Goal: Task Accomplishment & Management: Manage account settings

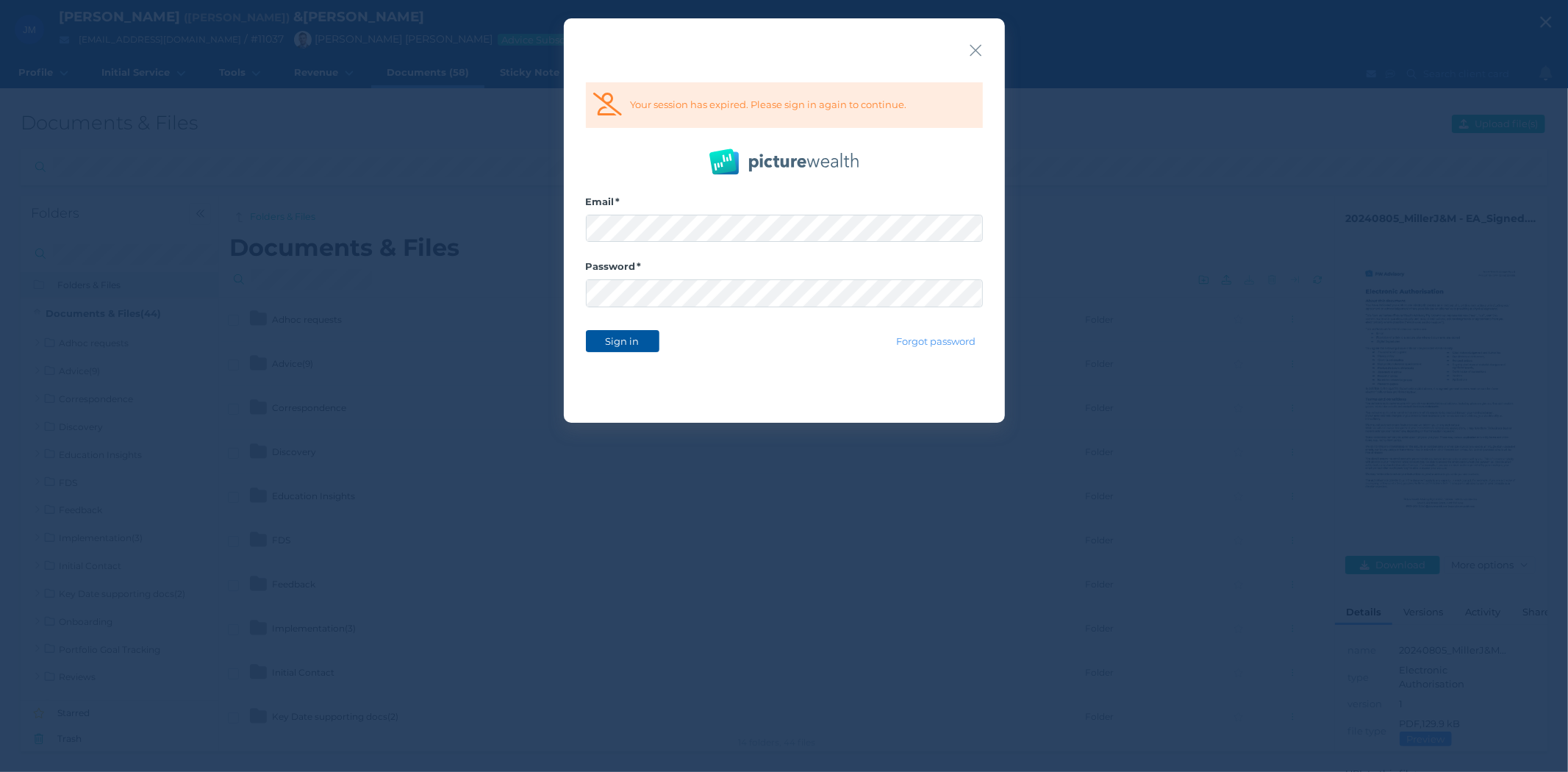
click at [615, 335] on span "Sign in" at bounding box center [622, 341] width 46 height 12
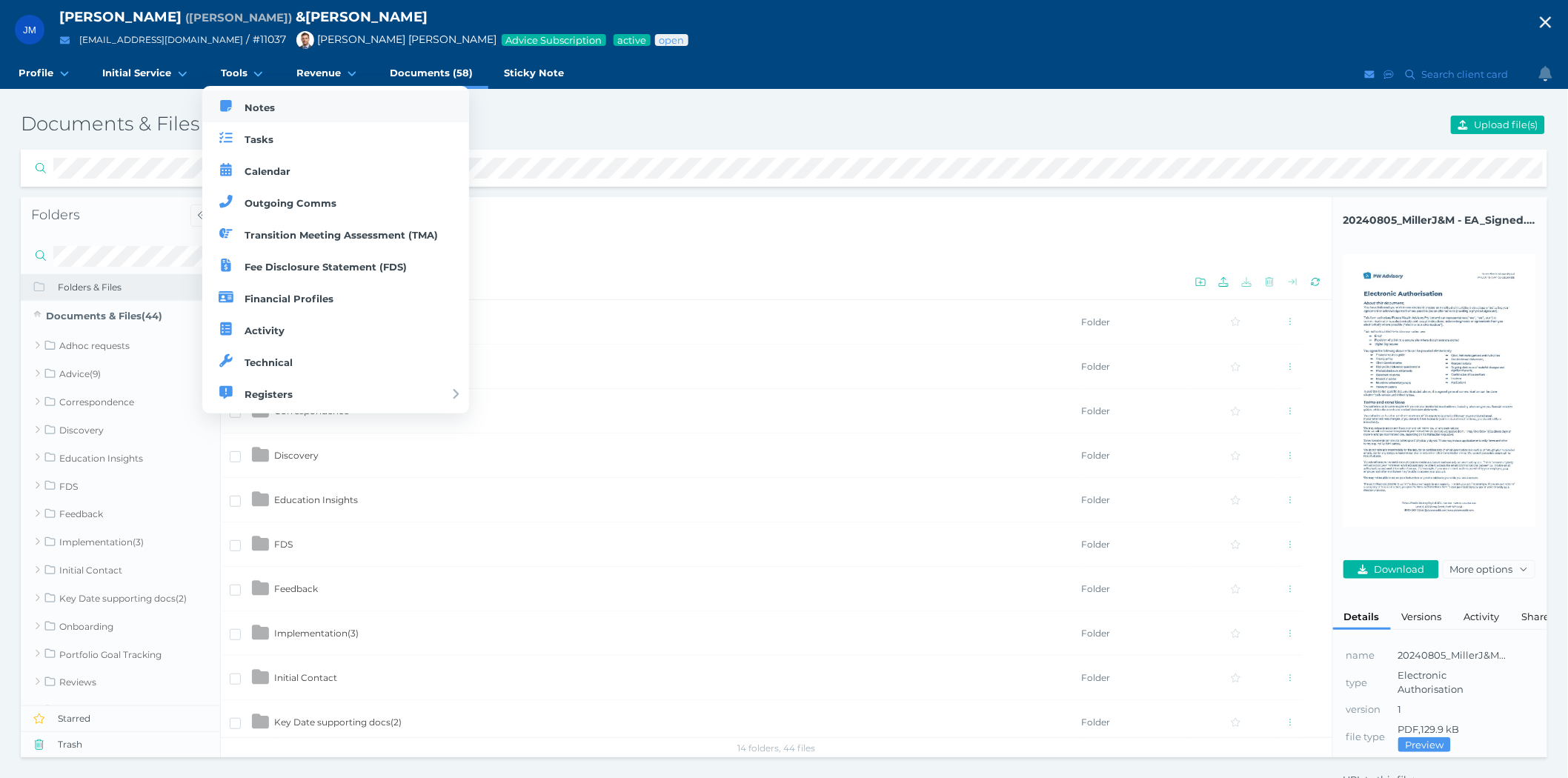
click at [247, 102] on span "Notes" at bounding box center [259, 107] width 30 height 12
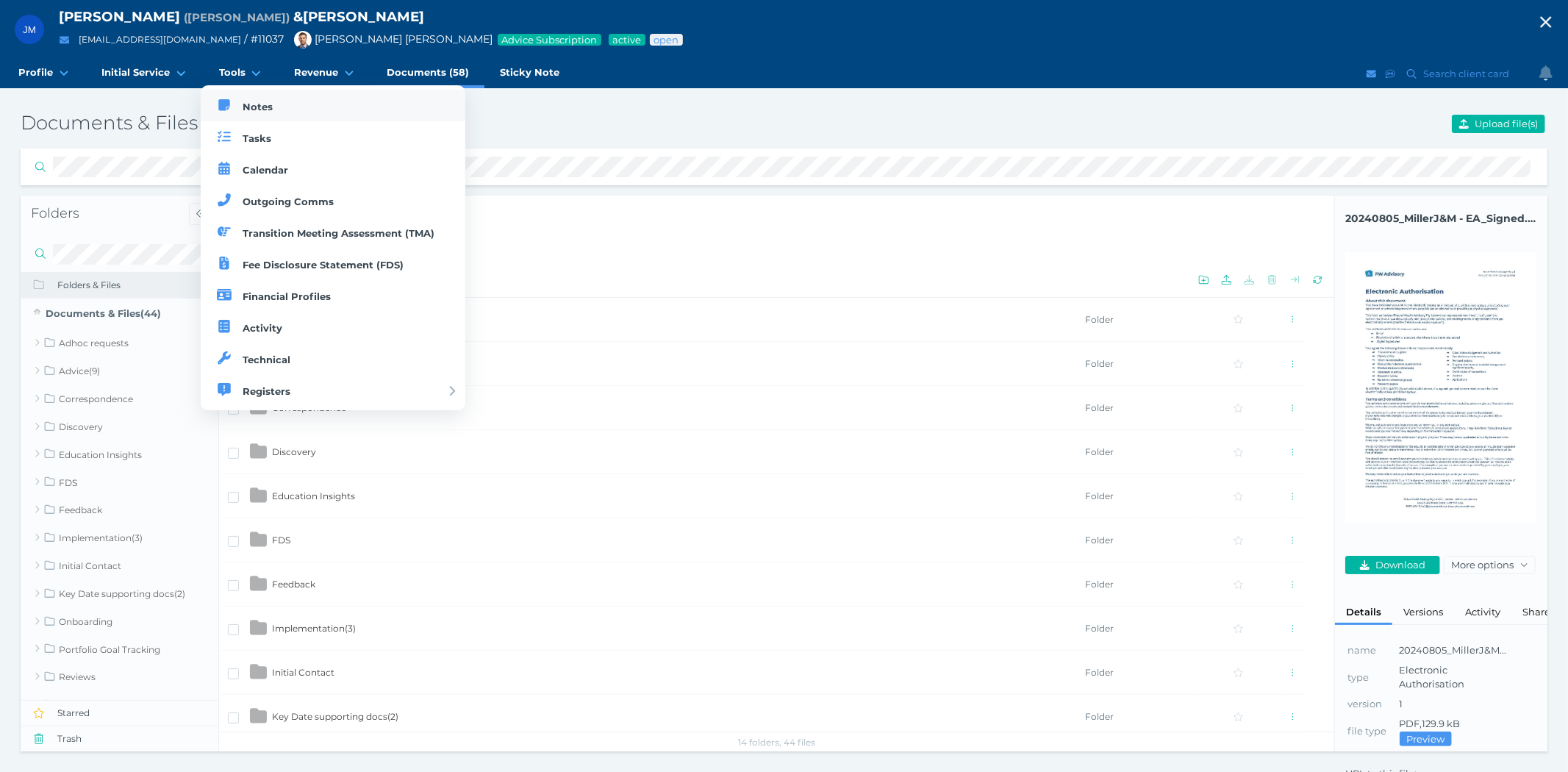
select select "50"
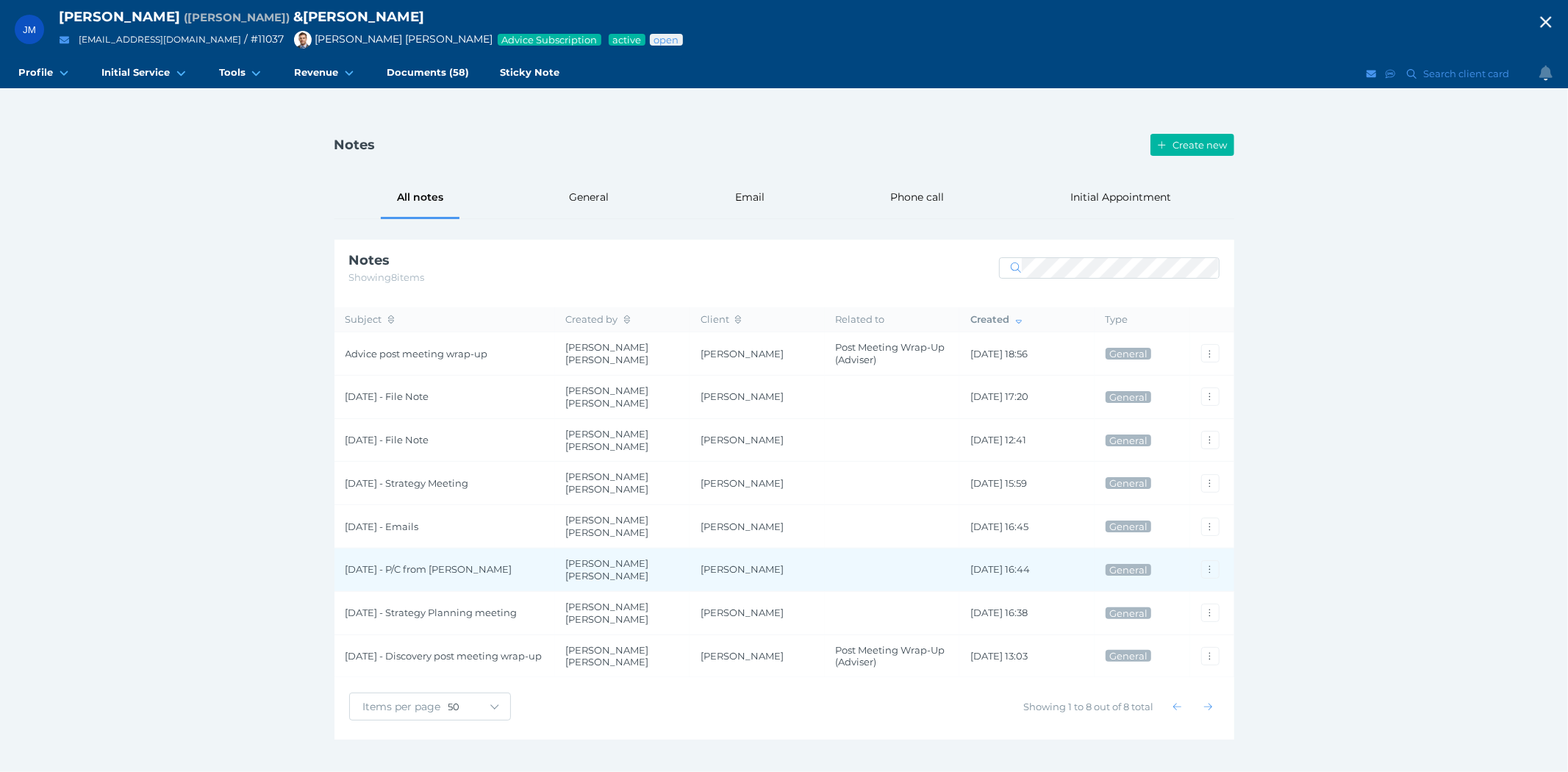
click at [400, 563] on span "[DATE] - P/C from [PERSON_NAME]" at bounding box center [444, 569] width 199 height 12
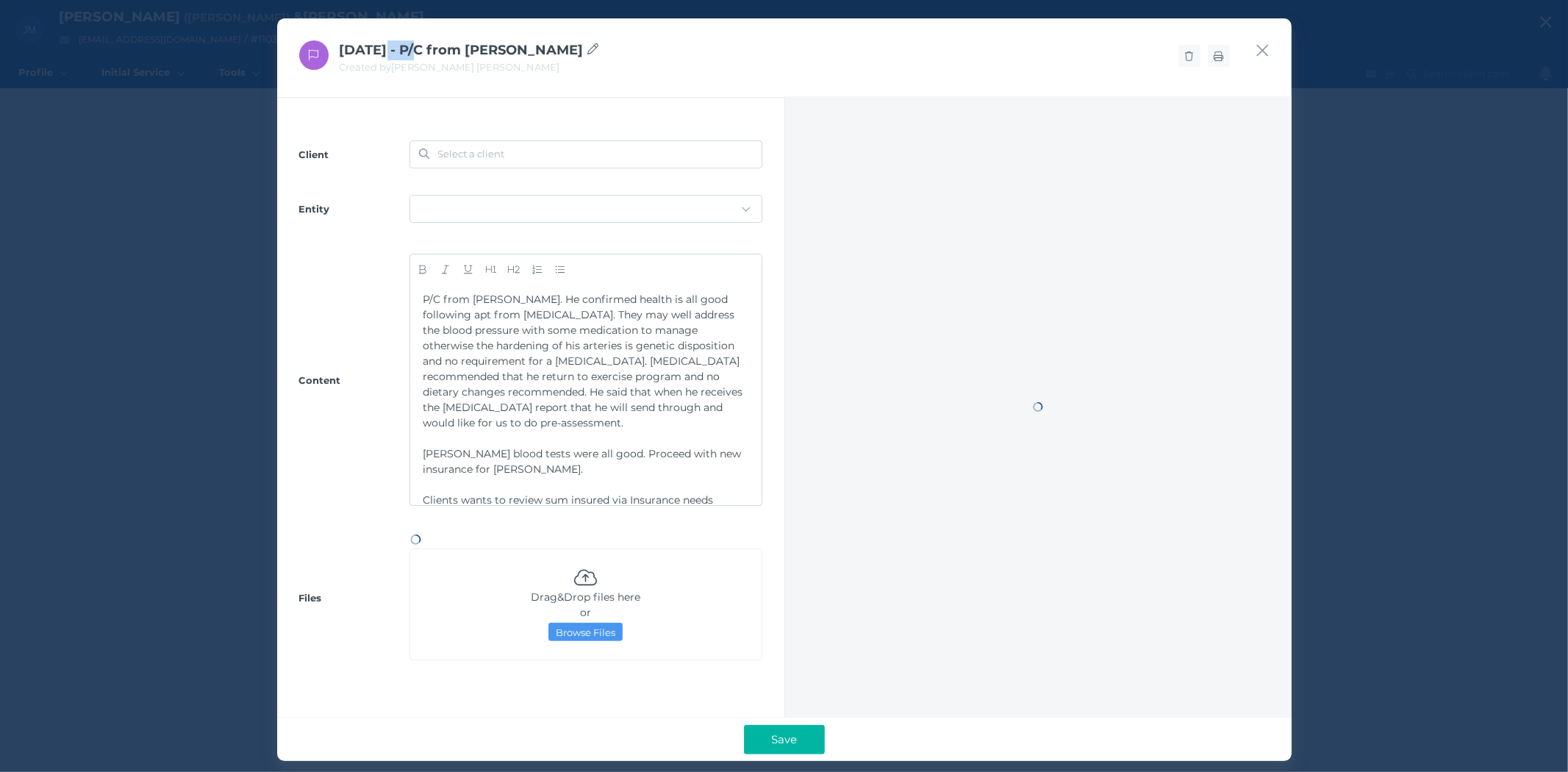
click at [400, 563] on div "[DATE] - P/C from [PERSON_NAME] Created by [PERSON_NAME] [PERSON_NAME] Client S…" at bounding box center [784, 390] width 1015 height 743
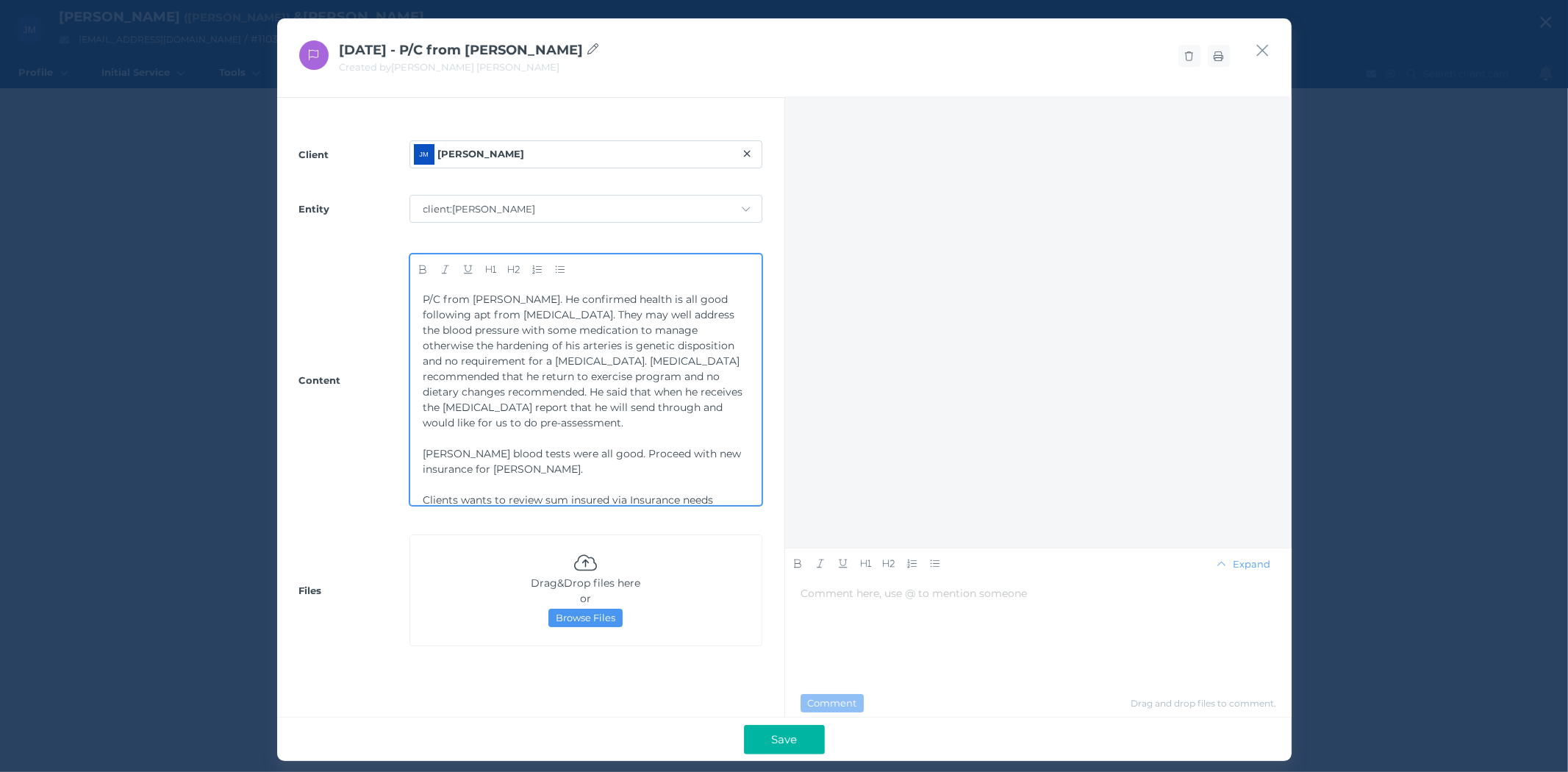
click at [423, 299] on span "P/C from [PERSON_NAME]. He confirmed health is all good following apt from [MED…" at bounding box center [585, 361] width 323 height 137
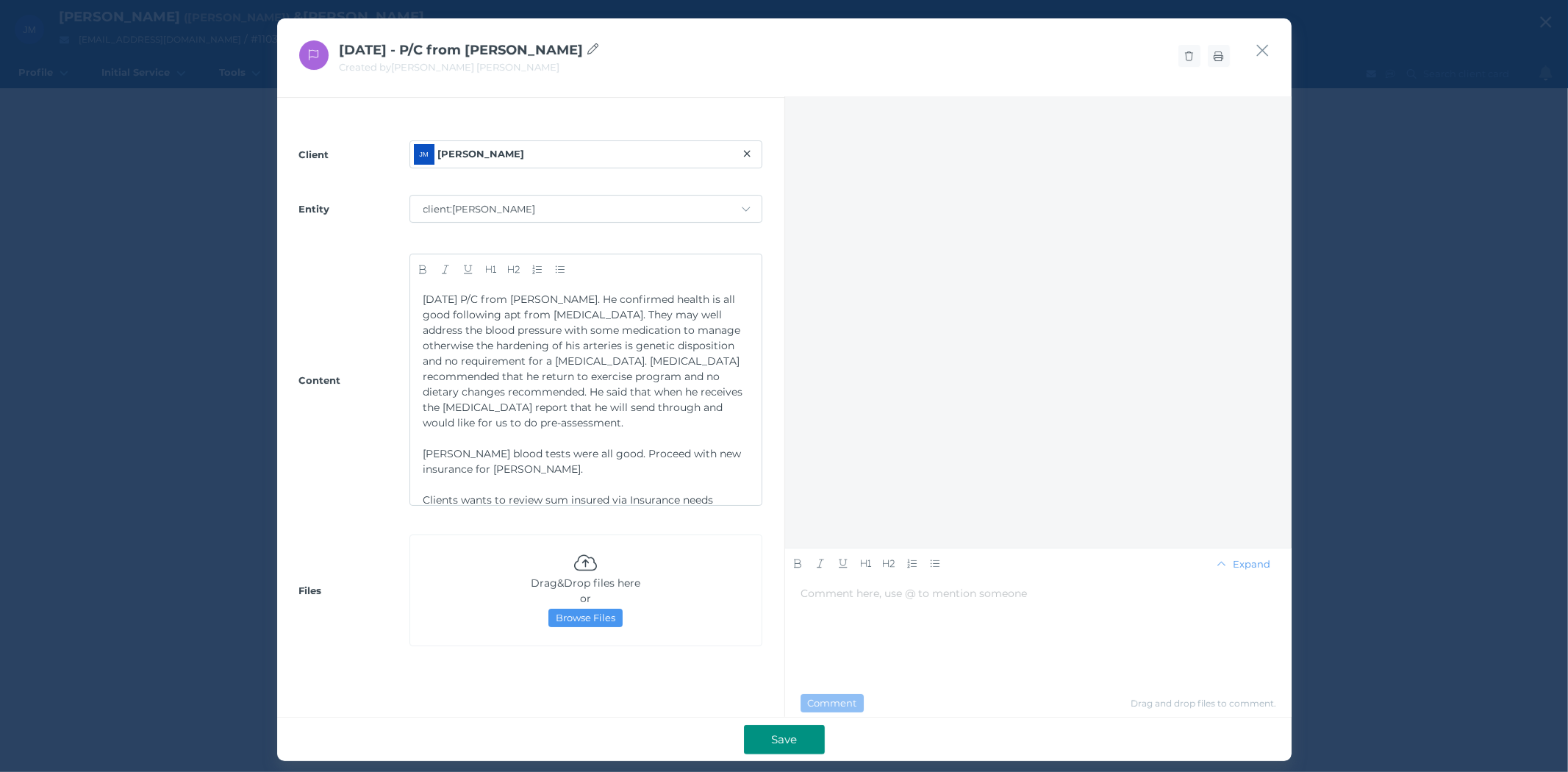
click at [776, 743] on span "Save" at bounding box center [784, 740] width 41 height 14
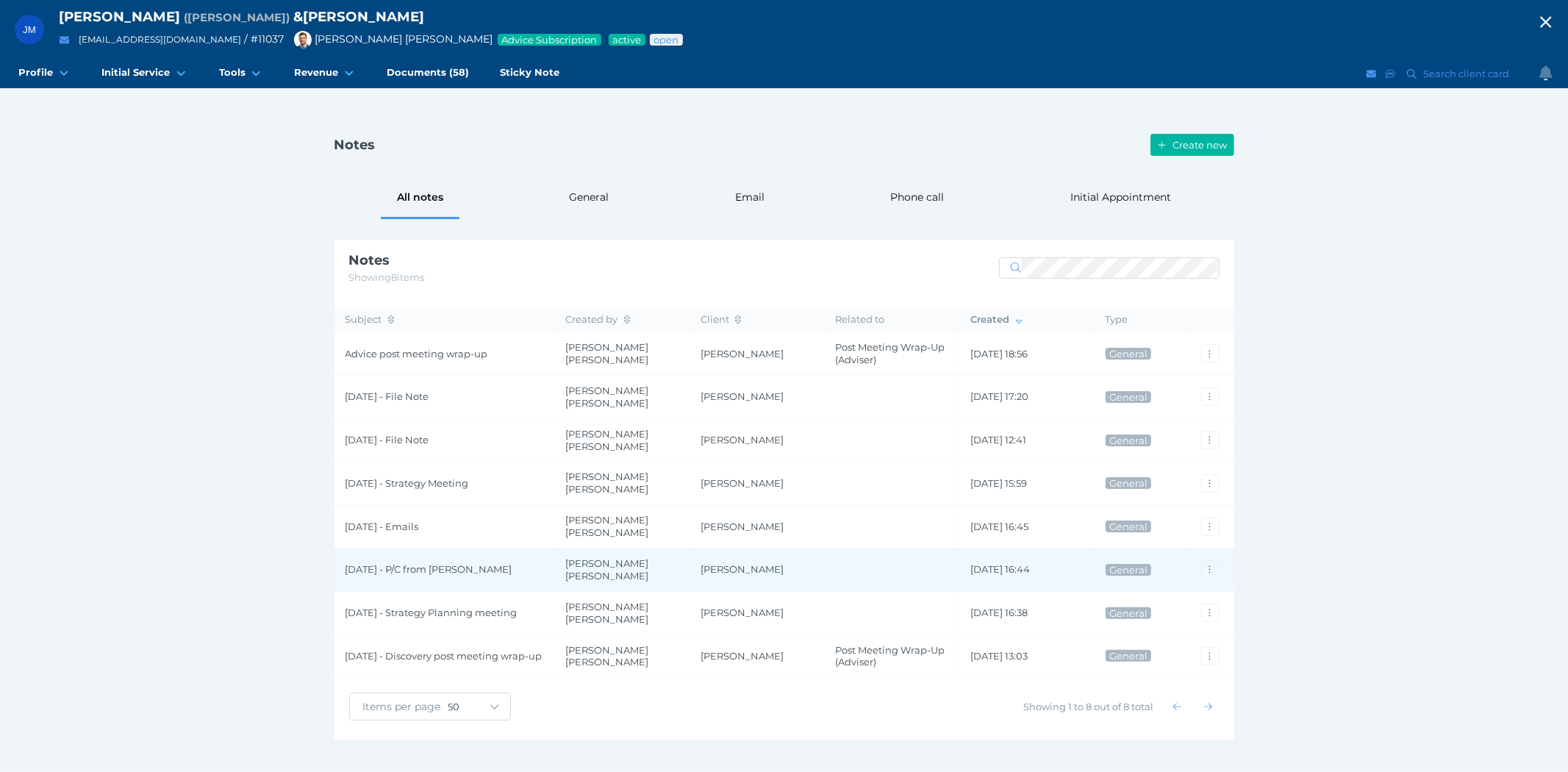
click at [396, 563] on span "[DATE] - P/C from [PERSON_NAME]" at bounding box center [444, 569] width 199 height 12
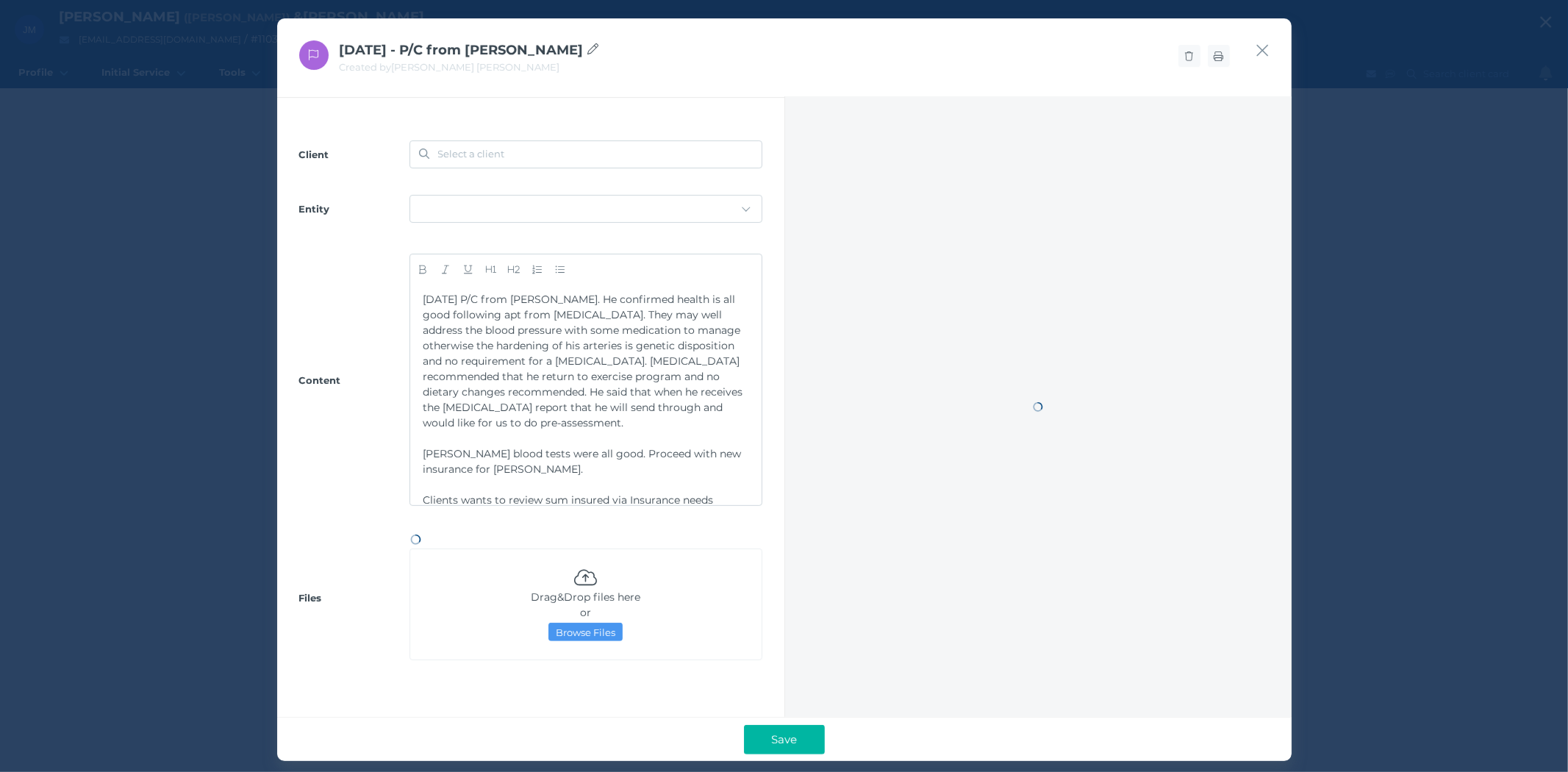
click at [396, 560] on div "Client Select a client Entity Content [DATE] P/C from [PERSON_NAME]. He confirm…" at bounding box center [530, 401] width 507 height 610
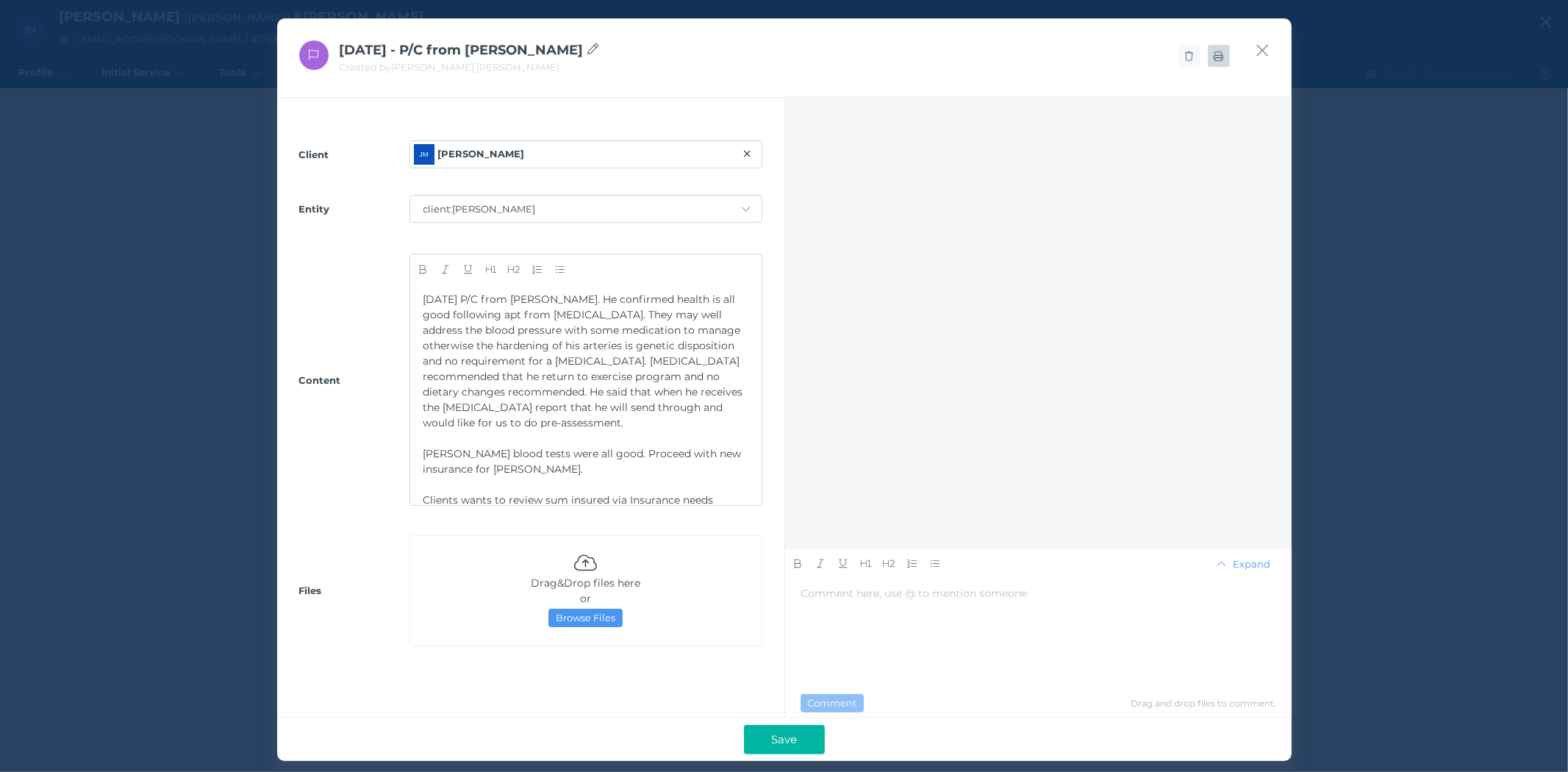
click at [1220, 61] on span at bounding box center [1219, 55] width 22 height 12
click at [1256, 49] on icon "button" at bounding box center [1263, 51] width 14 height 18
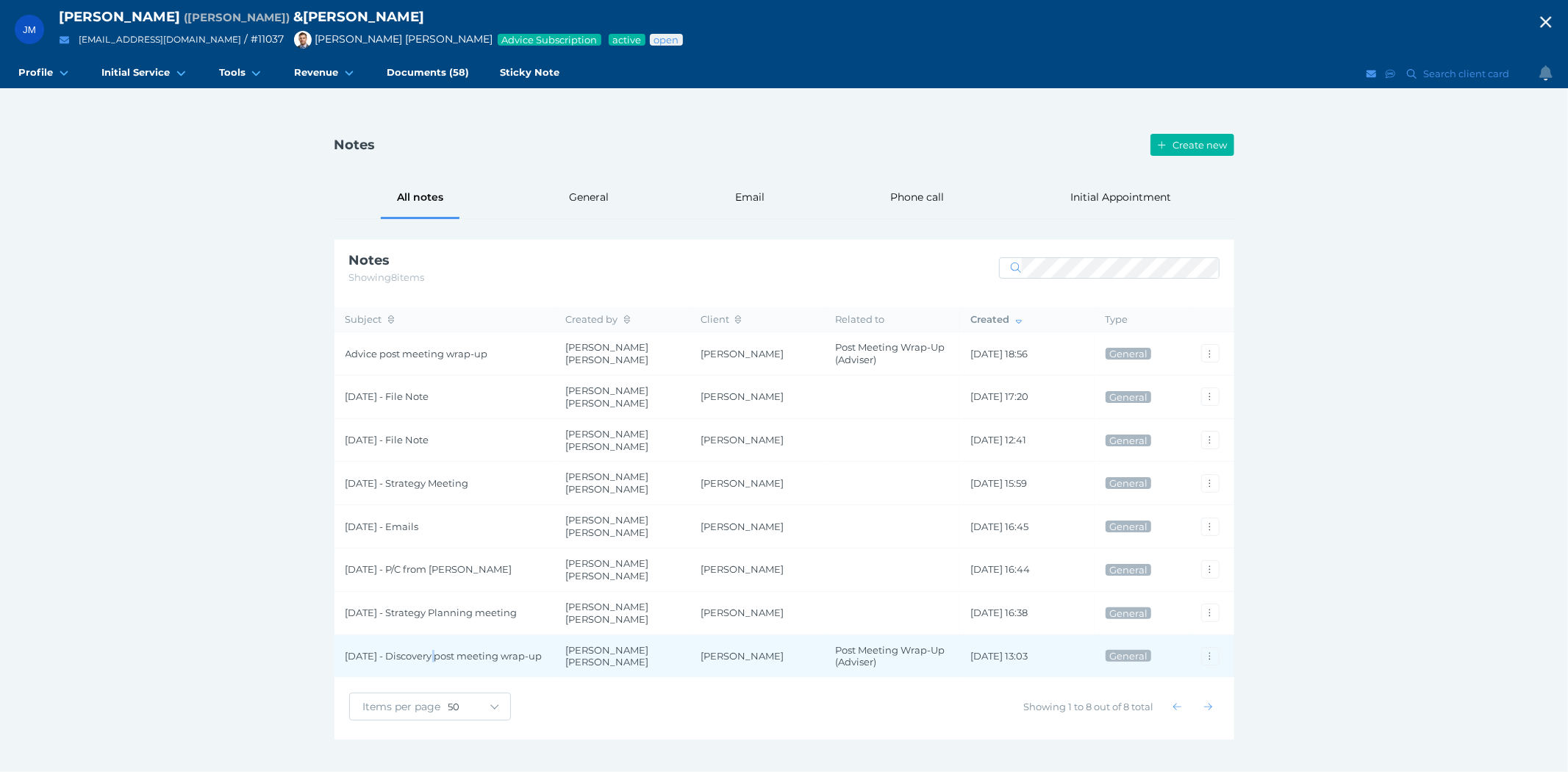
click at [435, 650] on span "[DATE] - Discovery post meeting wrap-up" at bounding box center [444, 656] width 199 height 12
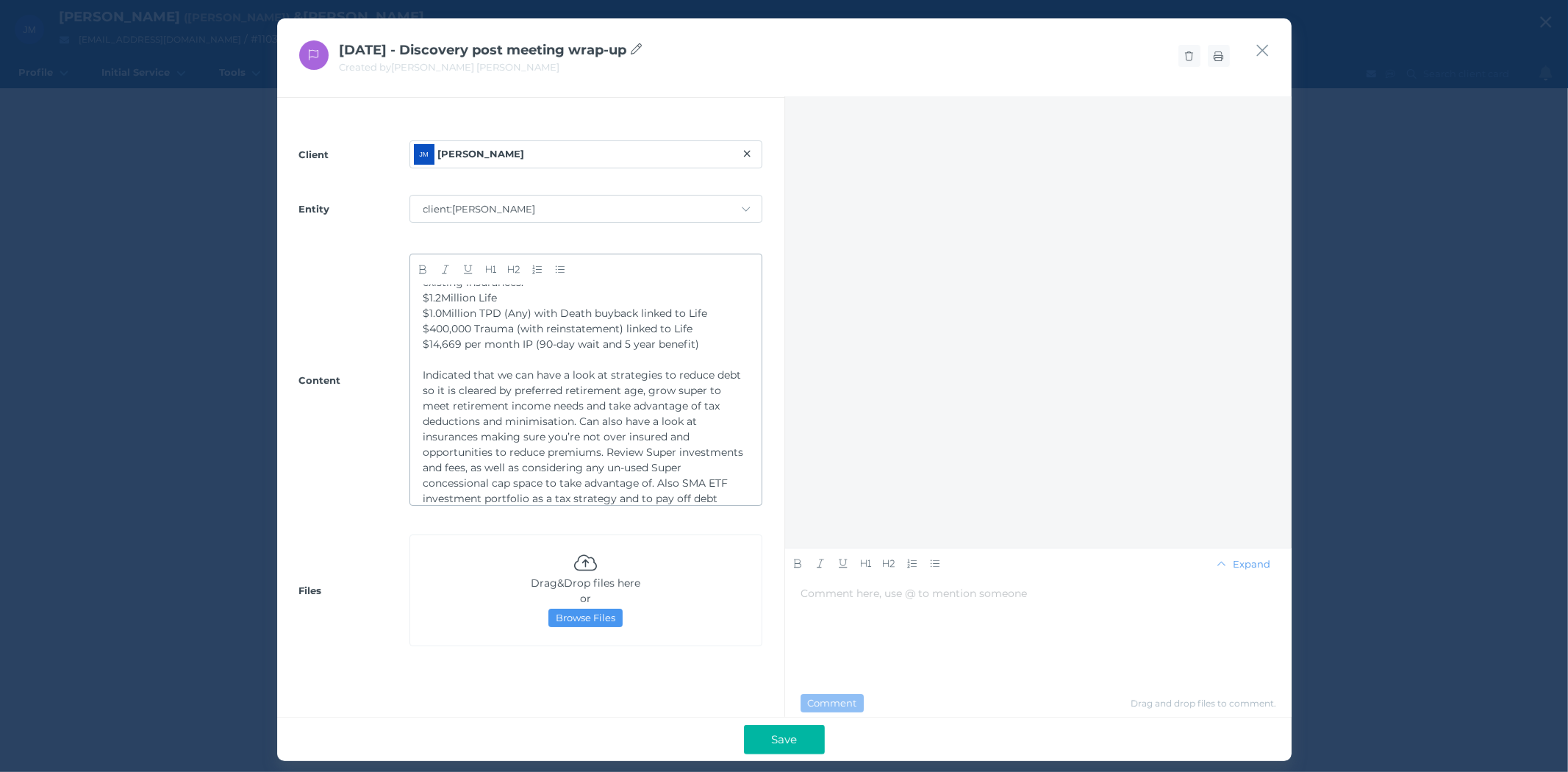
scroll to position [995, 0]
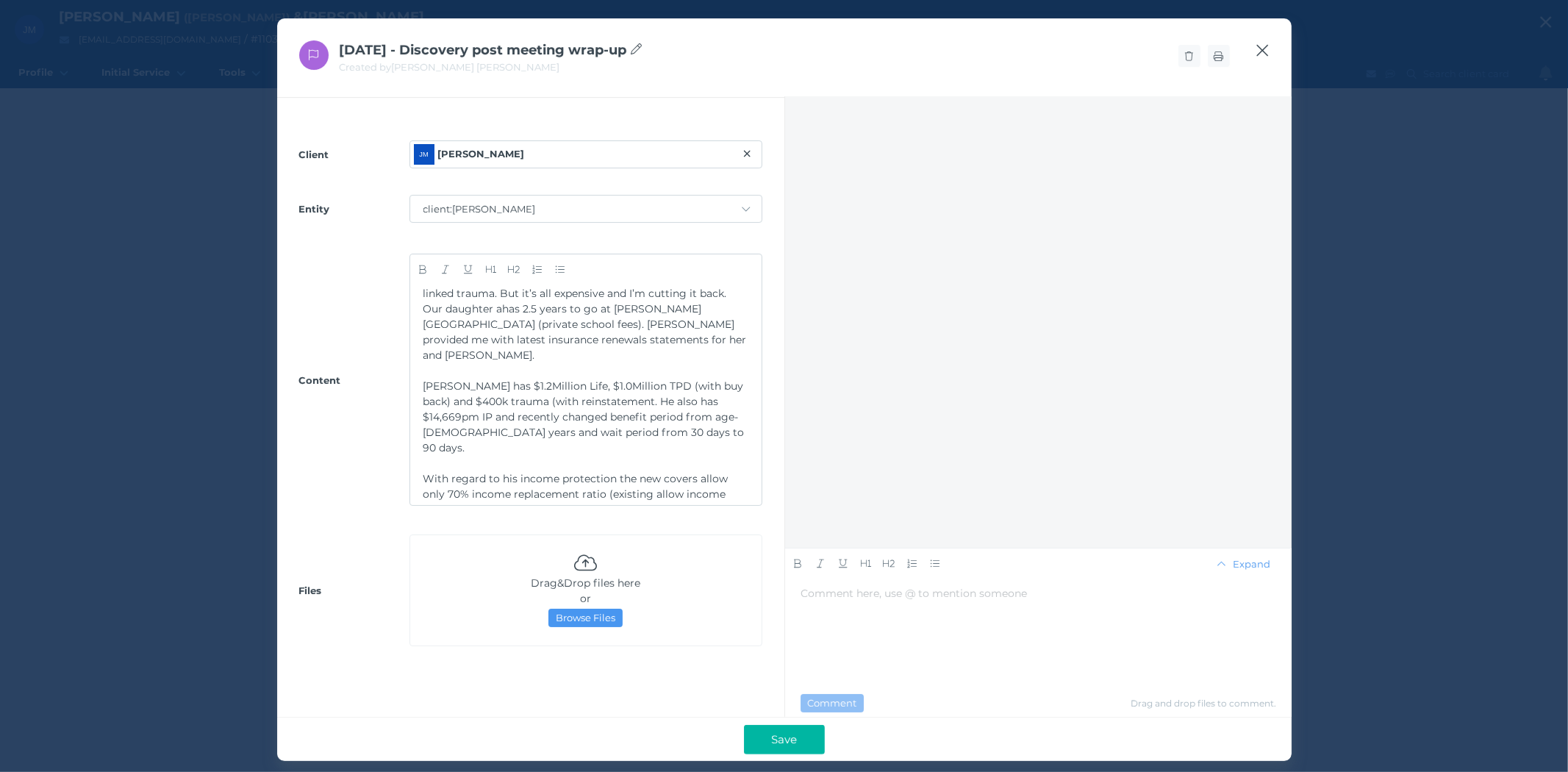
click at [1267, 52] on icon "button" at bounding box center [1263, 51] width 14 height 18
